Goal: Information Seeking & Learning: Learn about a topic

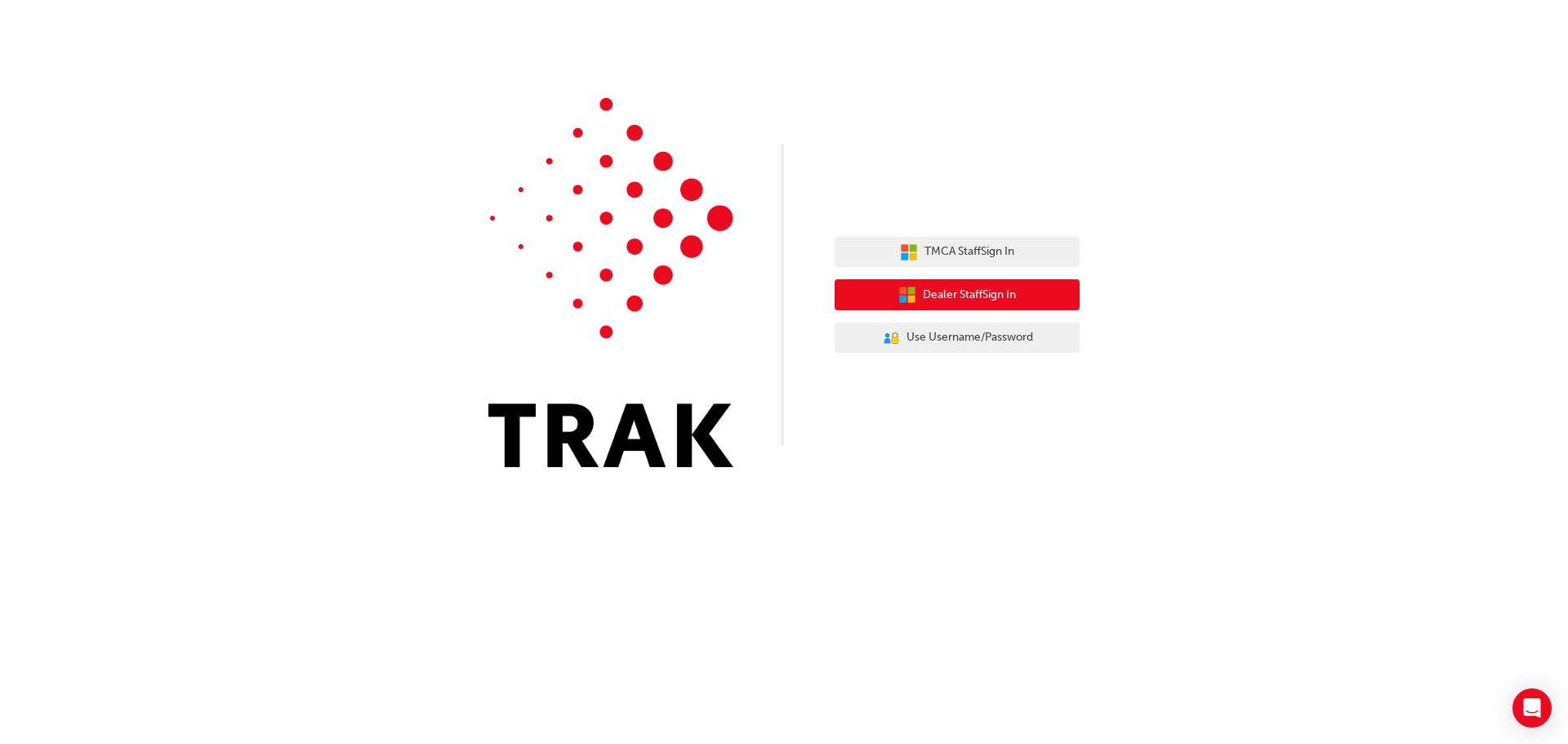
click at [979, 290] on span "Dealer Staff Sign In" at bounding box center [969, 294] width 93 height 19
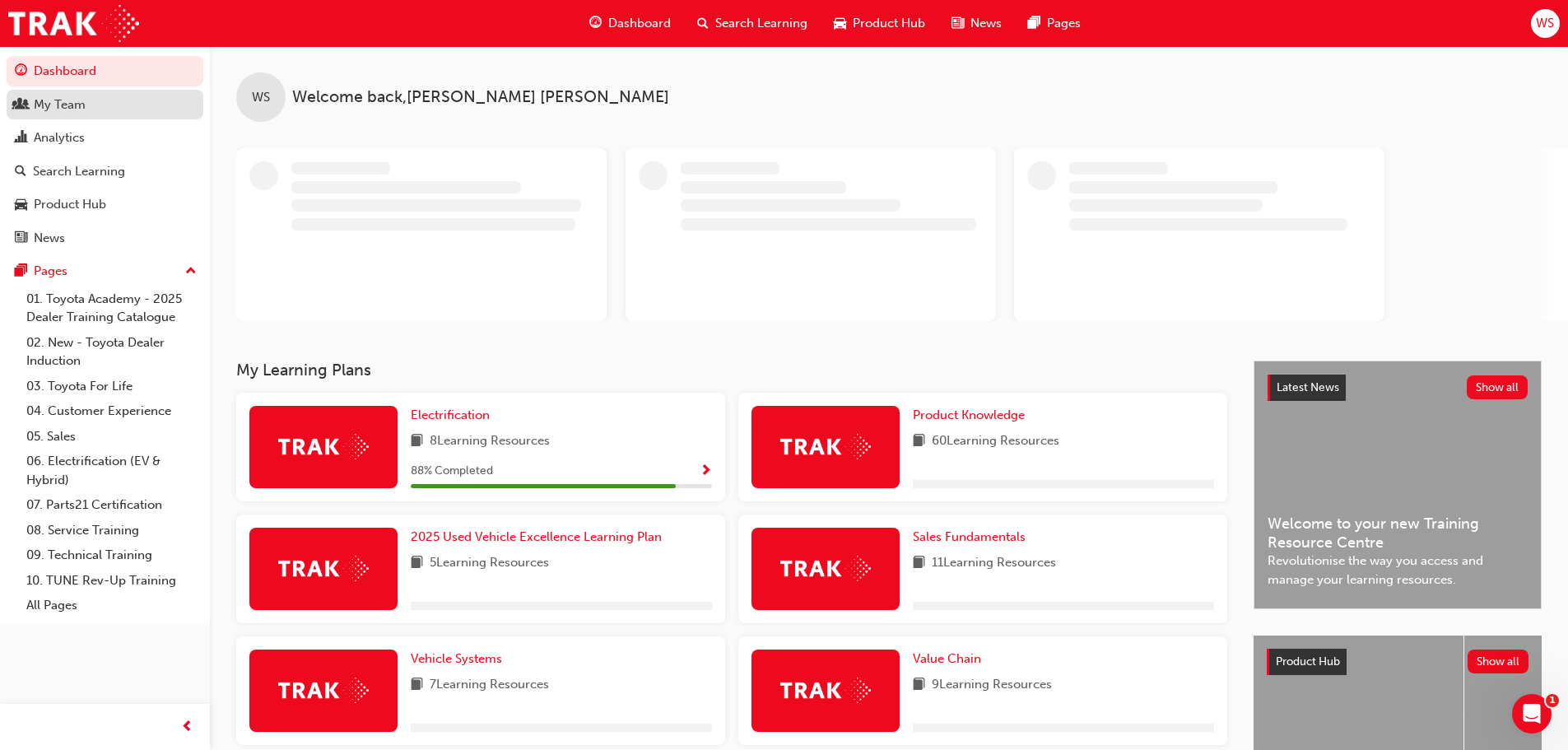
click at [83, 97] on div "My Team" at bounding box center [60, 105] width 52 height 19
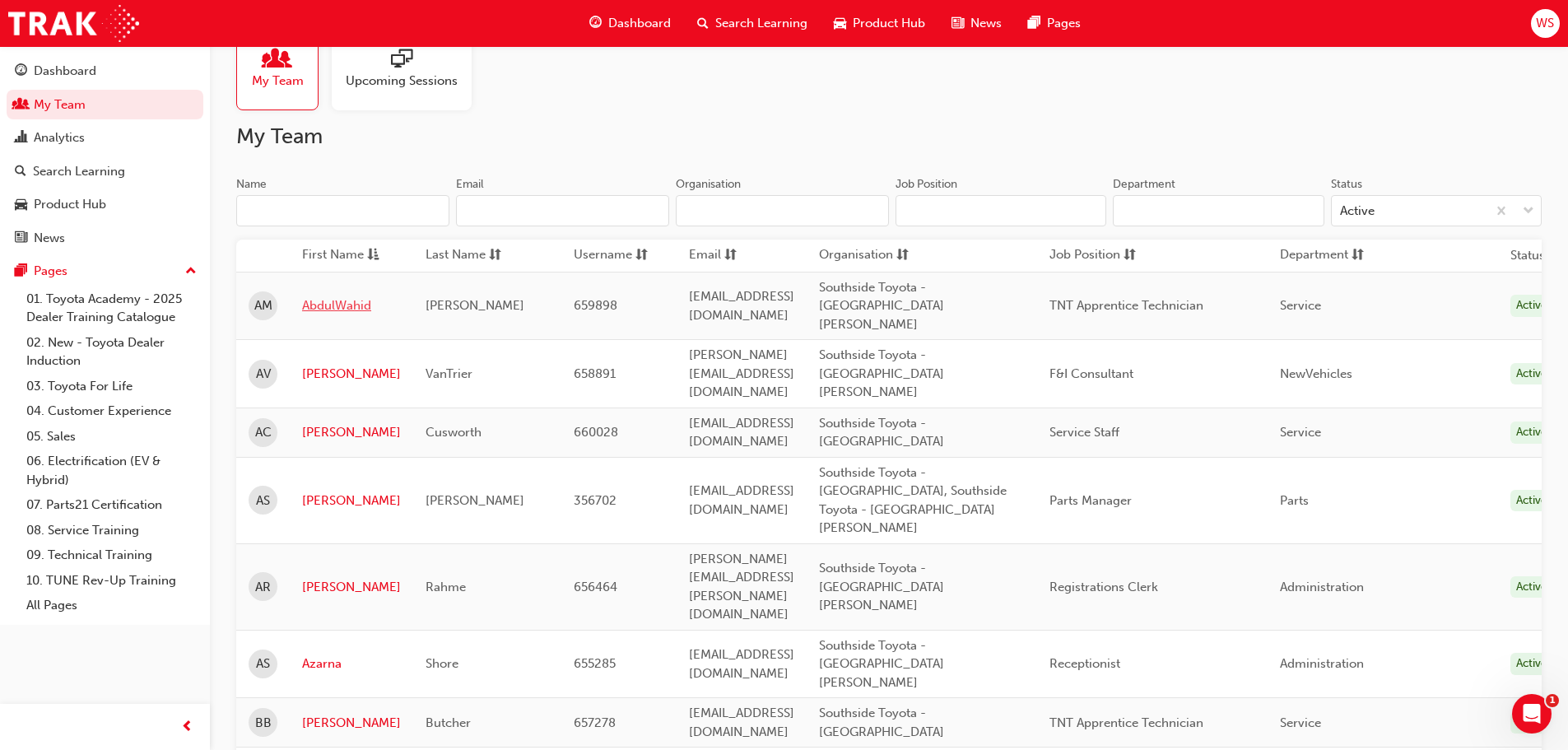
scroll to position [82, 0]
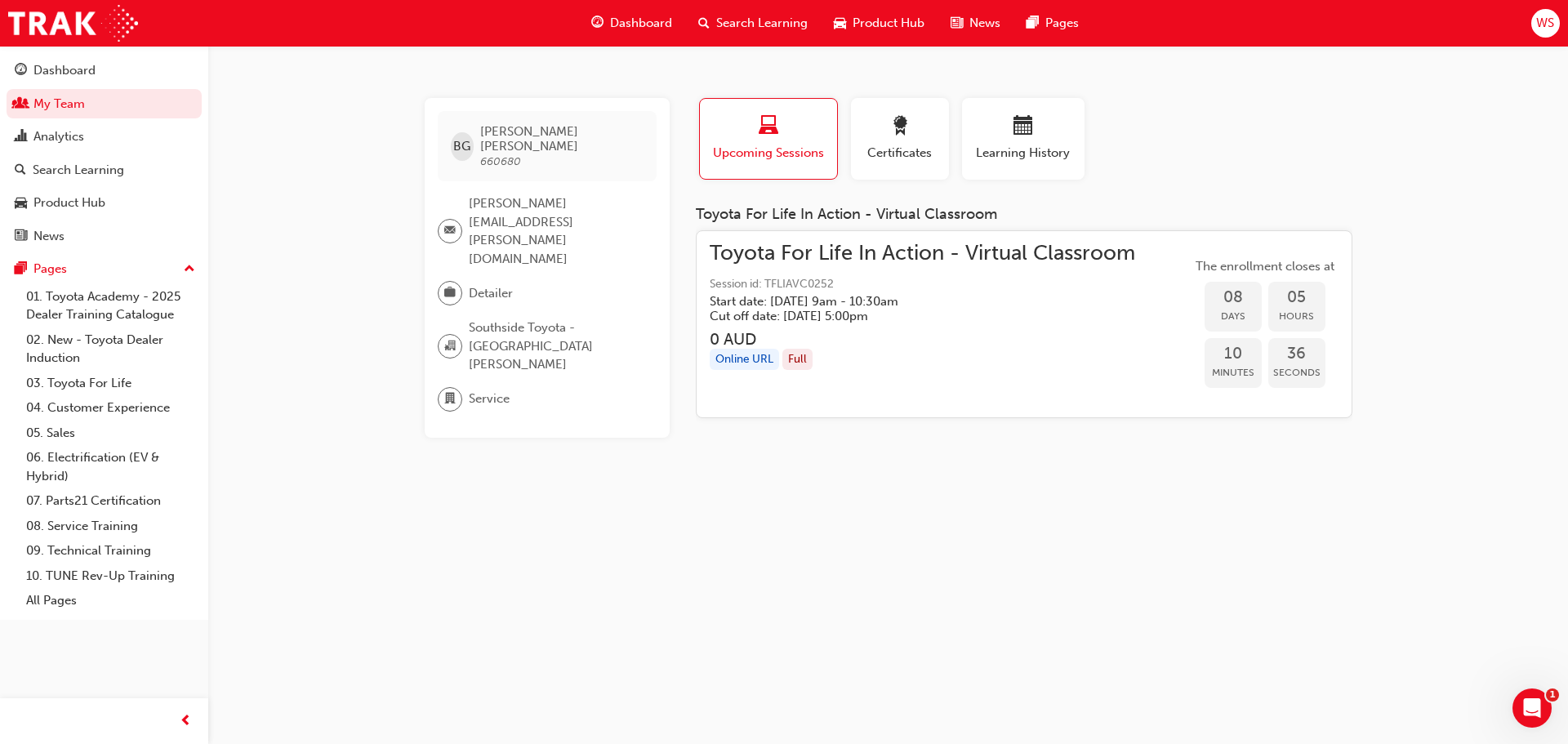
click at [870, 267] on div "Toyota For Life In Action - Virtual Classroom Session id: TFLIAVC0252 Start dat…" at bounding box center [922, 283] width 425 height 79
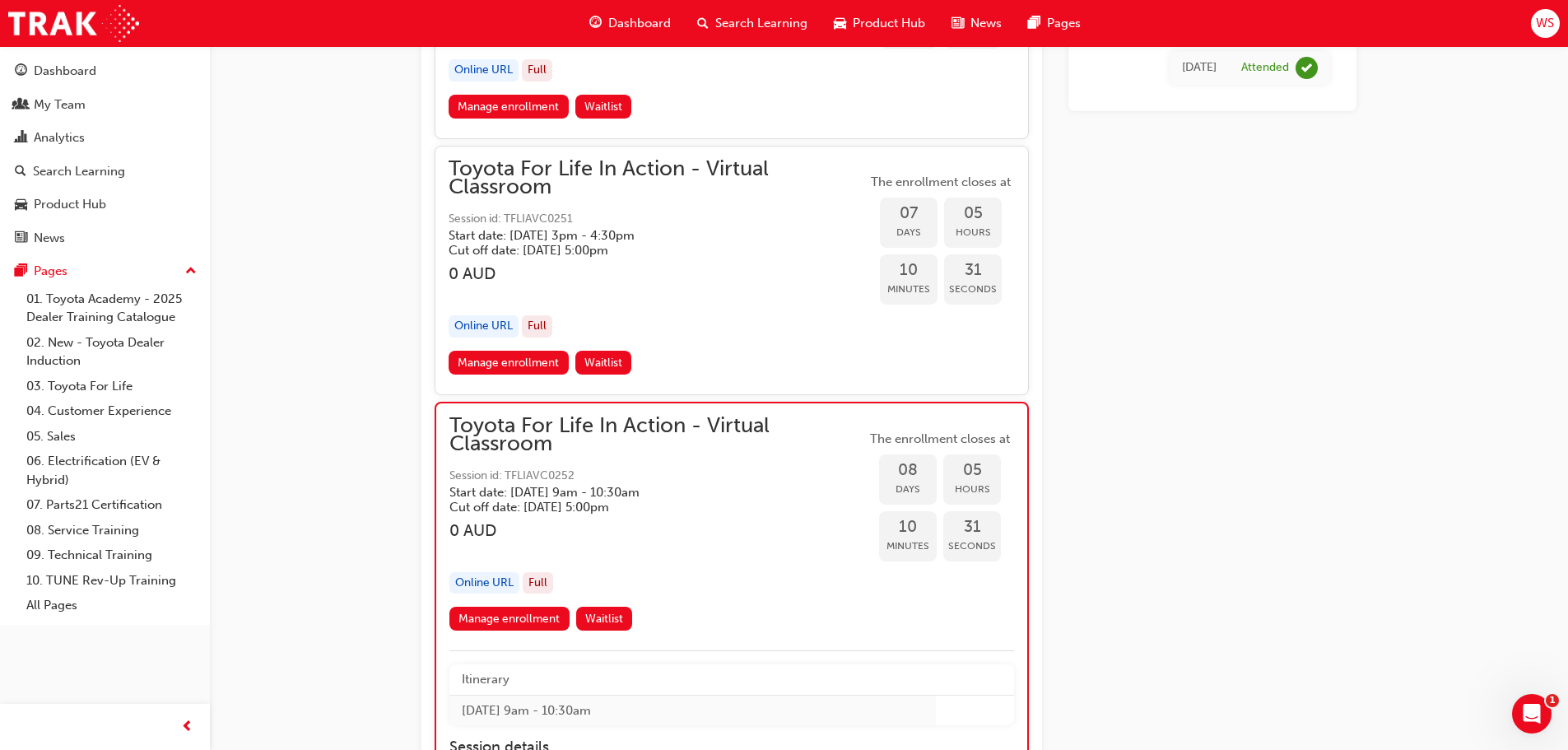
scroll to position [5539, 0]
